Goal: Understand process/instructions: Learn how to perform a task or action

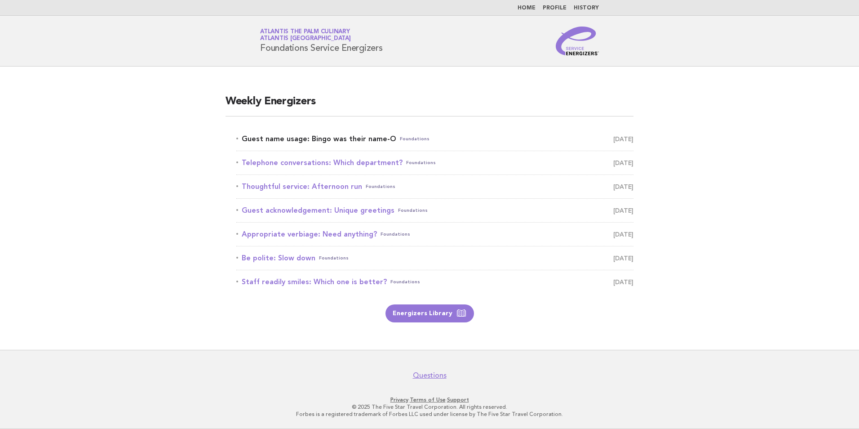
click at [288, 141] on link "Guest name usage: Bingo was their name-O Foundations October 12" at bounding box center [434, 139] width 397 height 13
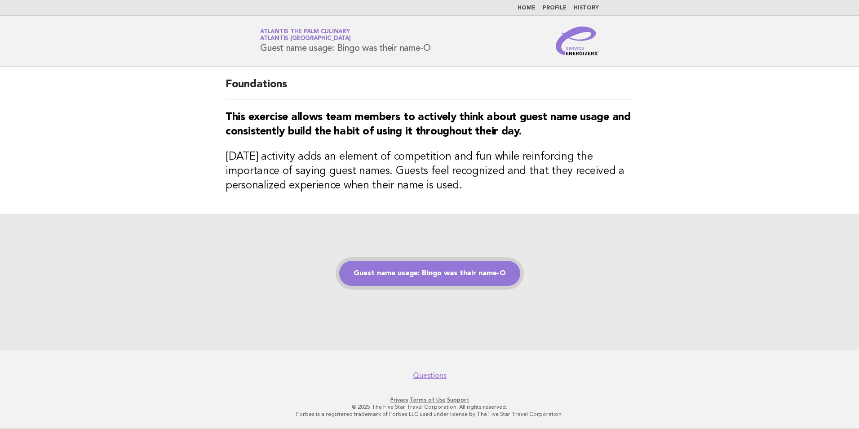
click at [461, 275] on link "Guest name usage: Bingo was their name-O" at bounding box center [429, 273] width 181 height 25
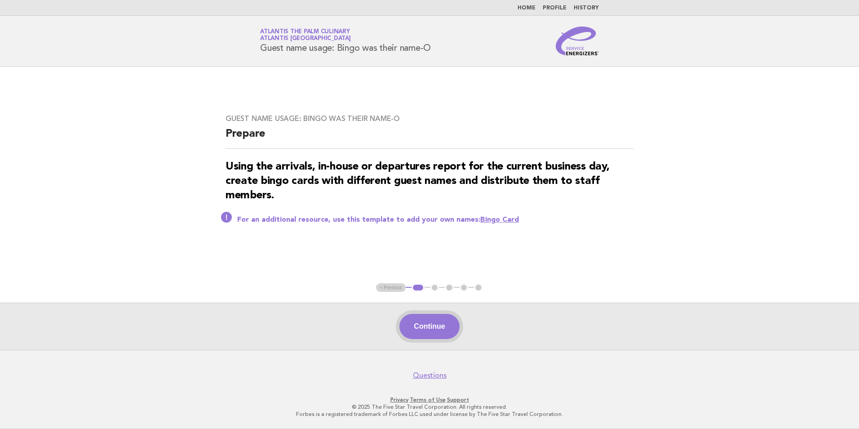
click at [428, 333] on button "Continue" at bounding box center [430, 326] width 60 height 25
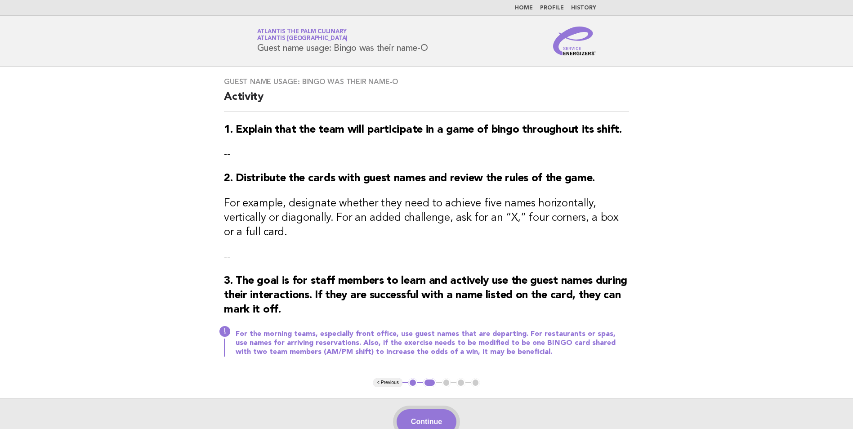
click at [430, 409] on button "Continue" at bounding box center [426, 421] width 60 height 25
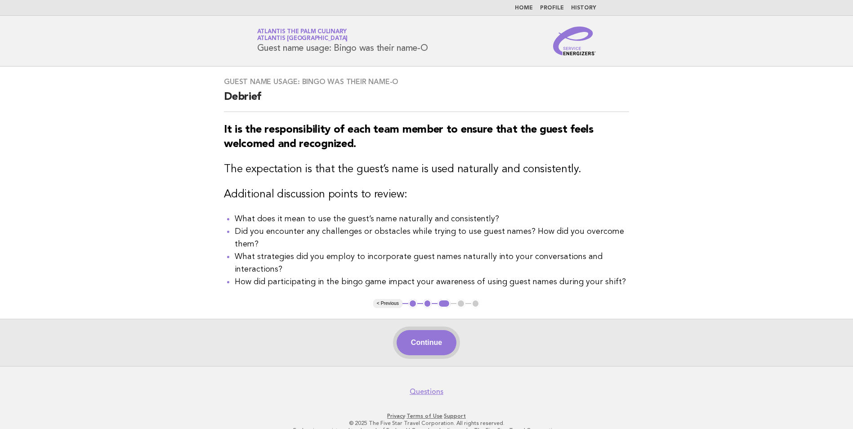
click at [428, 338] on button "Continue" at bounding box center [426, 342] width 60 height 25
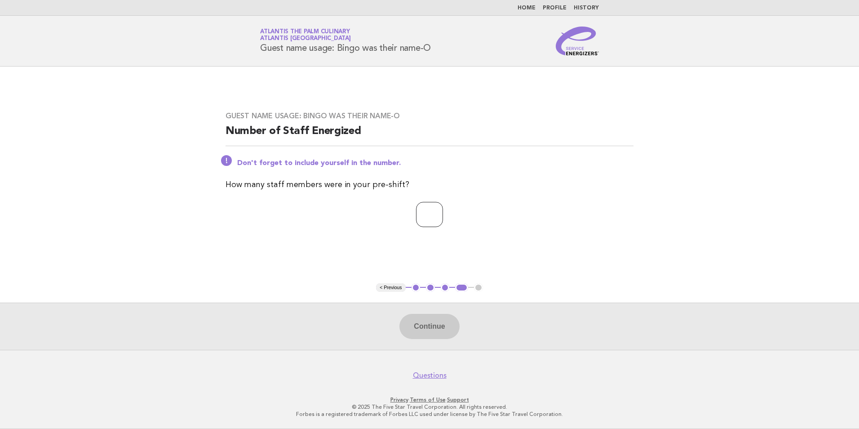
click at [430, 223] on input "number" at bounding box center [429, 214] width 27 height 25
type input "**"
click at [435, 341] on div "Continue" at bounding box center [429, 326] width 859 height 47
click at [436, 326] on button "Continue" at bounding box center [430, 326] width 60 height 25
